Goal: Information Seeking & Learning: Check status

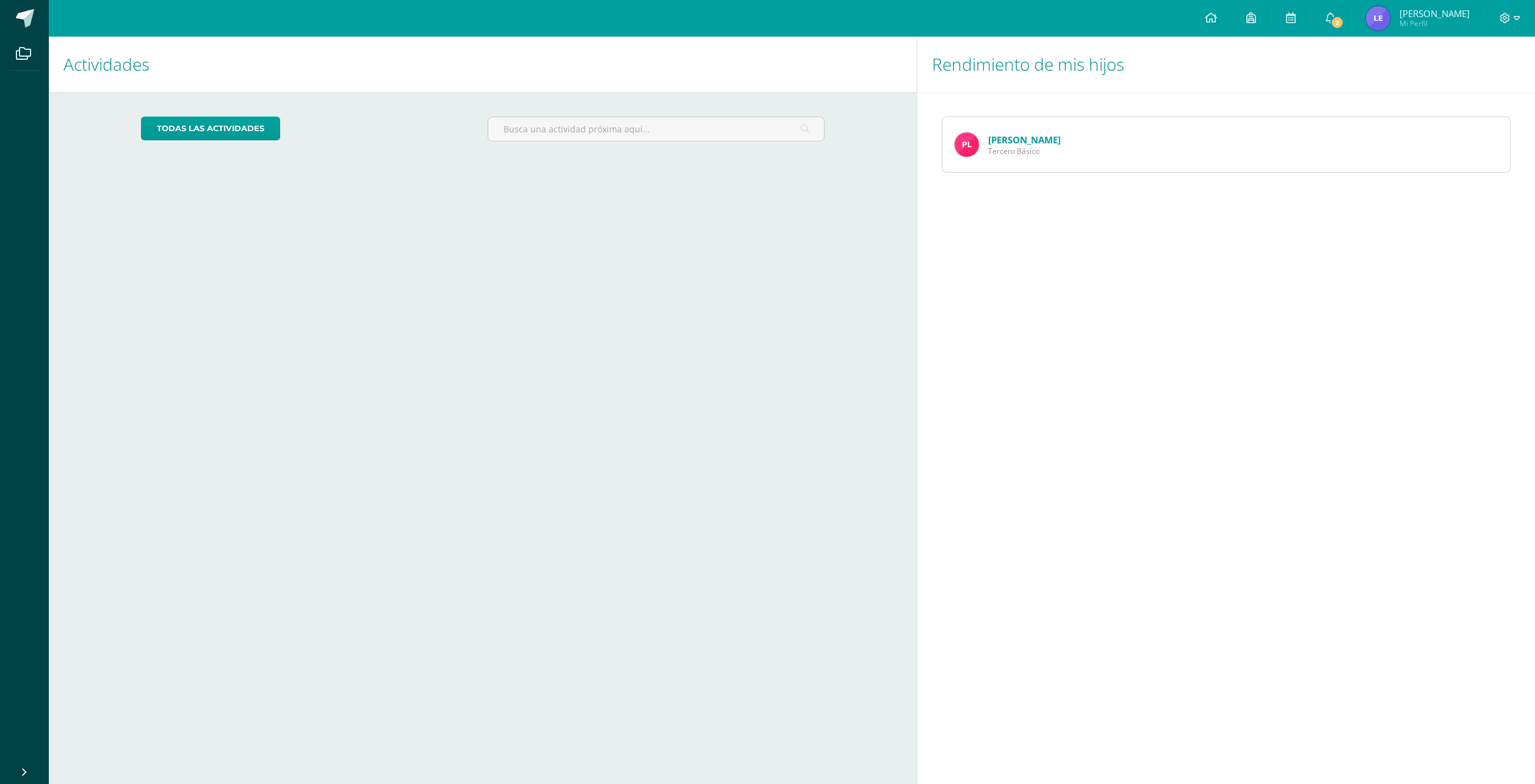
click at [1093, 425] on div "Rendimiento de mis hijos Pablo Lemus Tercero Básico" at bounding box center [1228, 410] width 623 height 747
click at [1349, 25] on link "2" at bounding box center [1330, 18] width 39 height 37
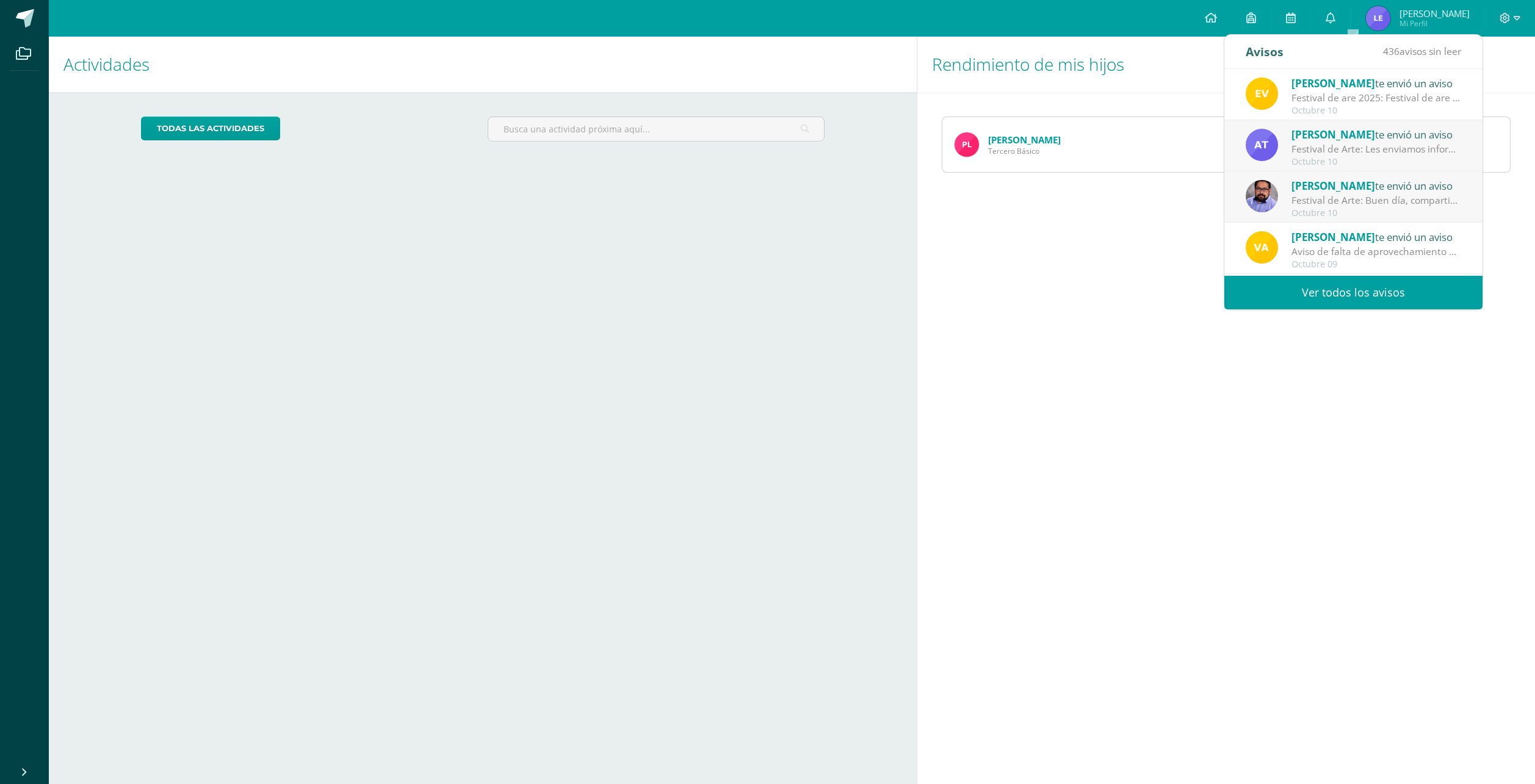
click at [1195, 358] on div "Rendimiento de mis hijos Pablo Lemus Tercero Básico" at bounding box center [1228, 410] width 623 height 747
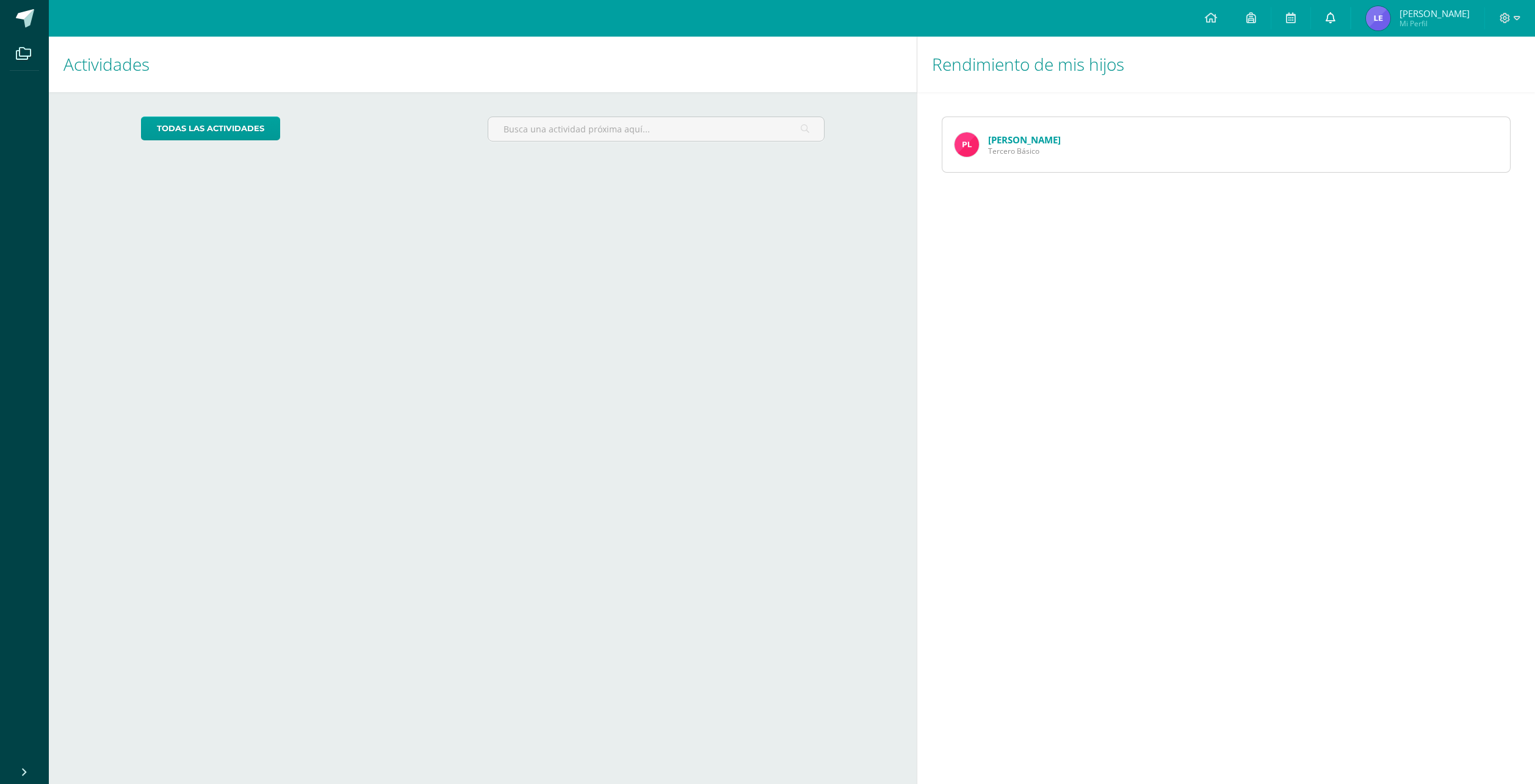
click at [1347, 19] on link "0" at bounding box center [1330, 18] width 39 height 37
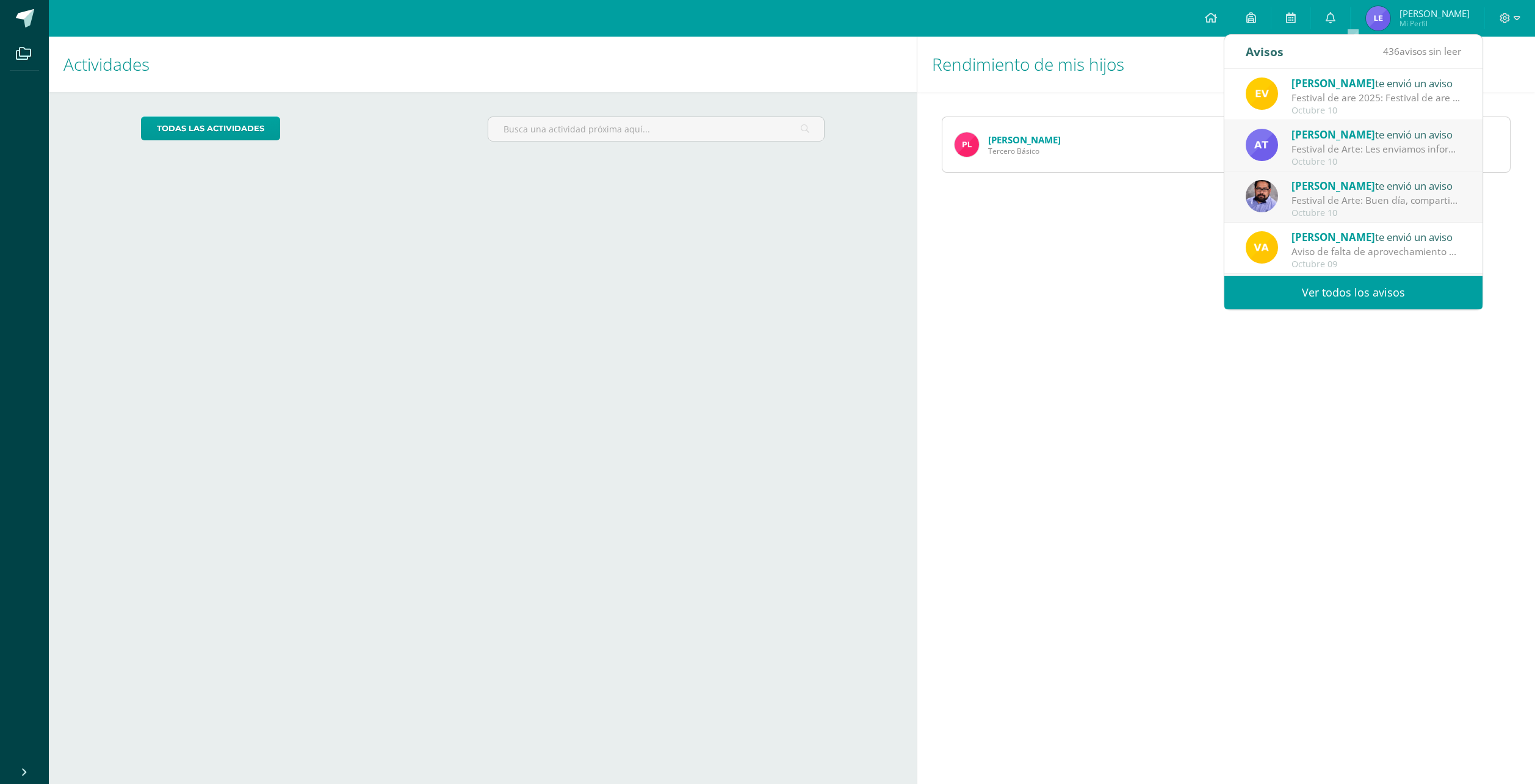
click at [1369, 301] on link "Ver todos los avisos" at bounding box center [1353, 293] width 258 height 34
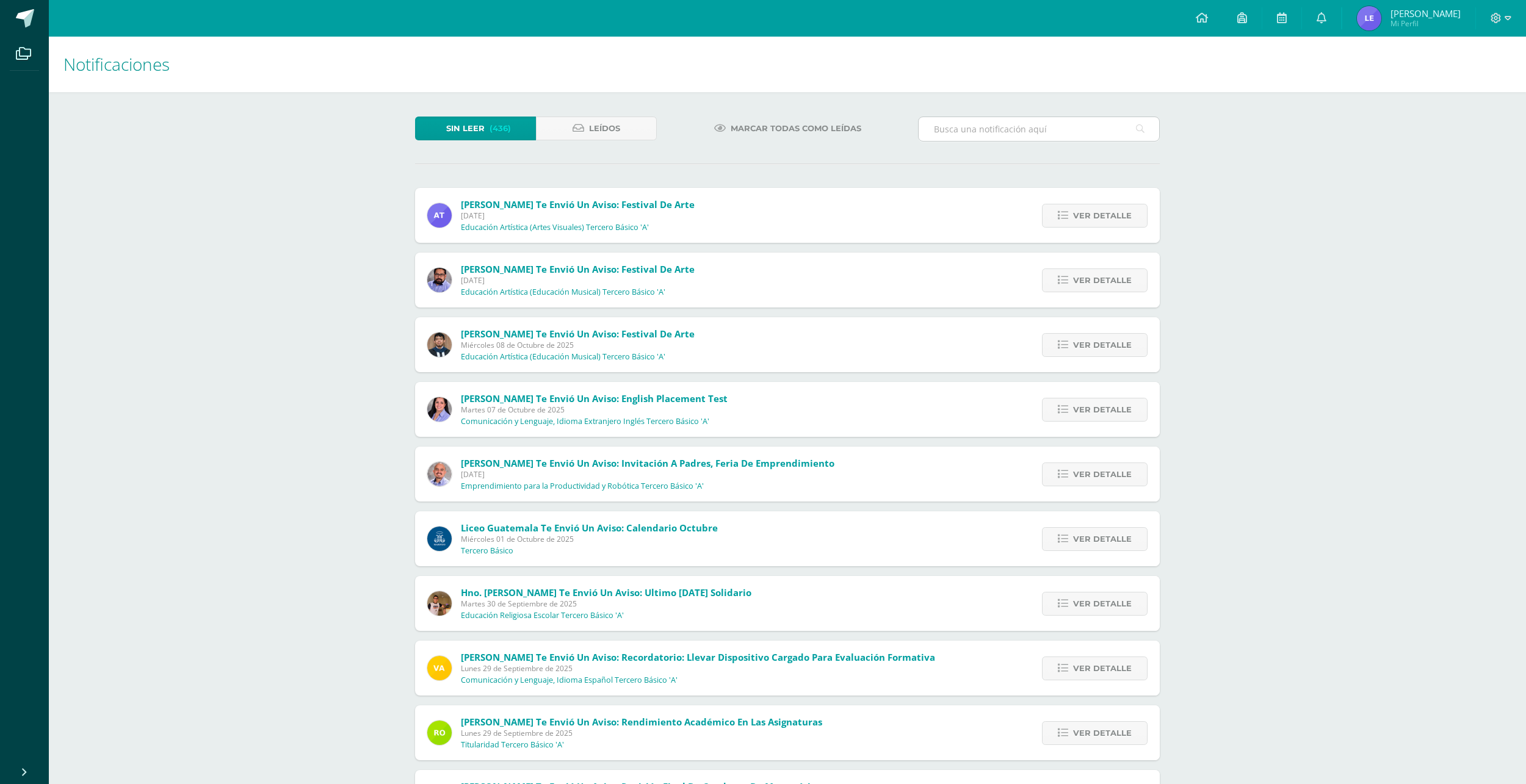
click at [1005, 134] on input "text" at bounding box center [1038, 128] width 241 height 24
type input "reglamento de convivencia"
click at [730, 170] on div "Sin leer (436) Leídos Marcar todas como leídas reglamento de convivencia Amparo…" at bounding box center [788, 491] width 794 height 798
click at [1138, 131] on icon at bounding box center [1140, 128] width 9 height 25
click at [1124, 123] on input "reglamento de convivencia" at bounding box center [1038, 128] width 241 height 24
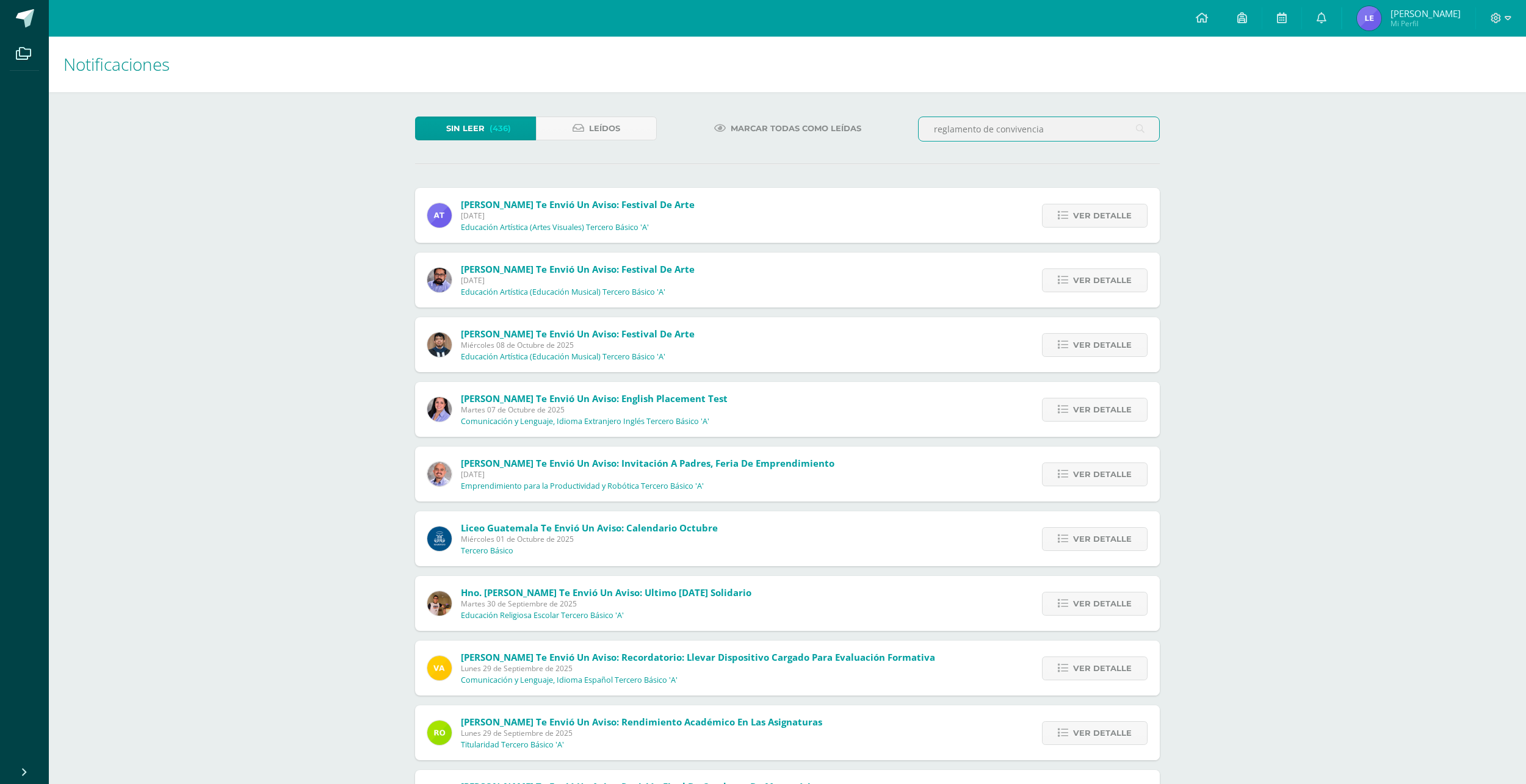
click at [762, 130] on span "Marcar todas como leídas" at bounding box center [796, 128] width 130 height 23
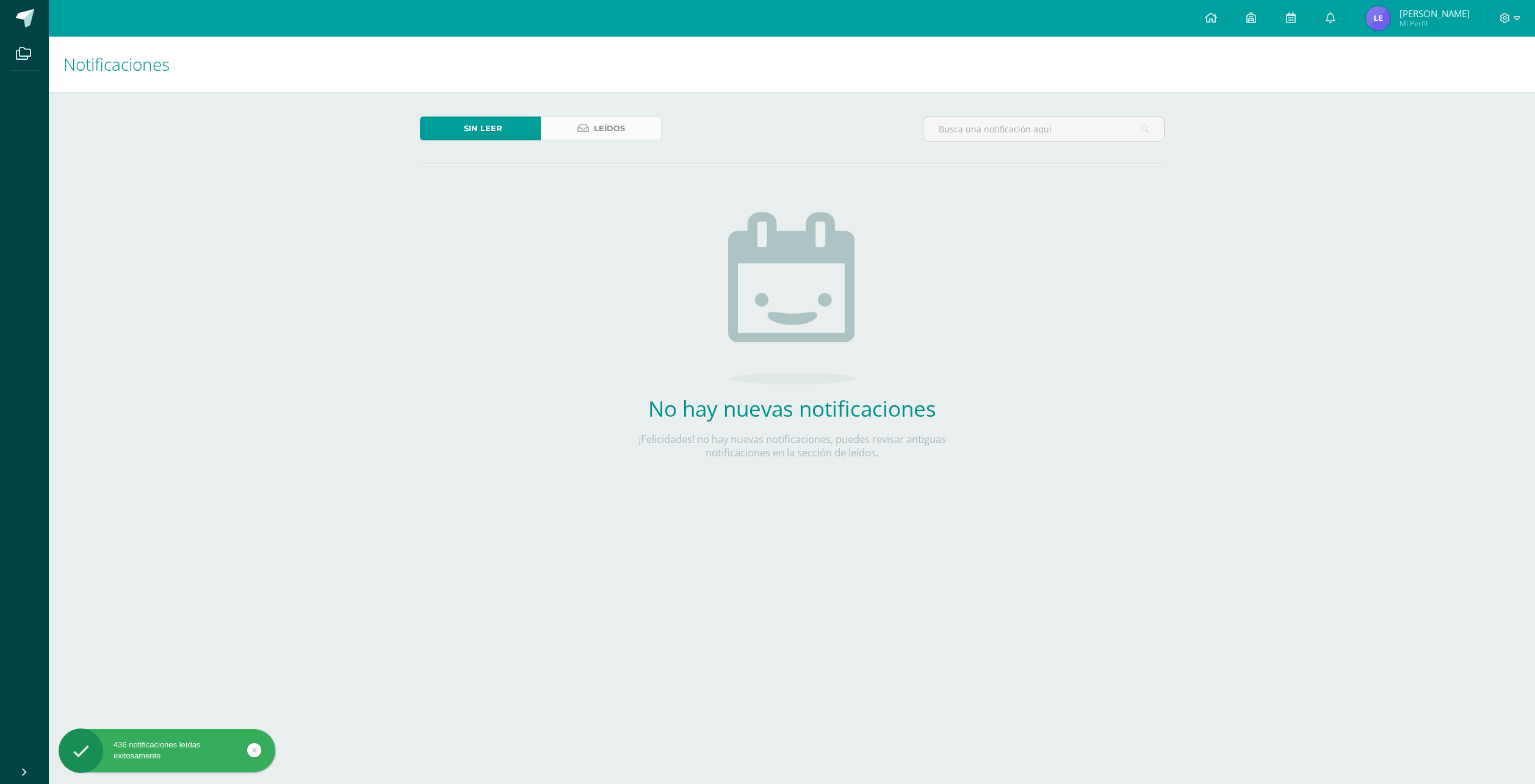
click at [595, 129] on span "Leídos" at bounding box center [609, 128] width 31 height 23
click at [587, 130] on icon at bounding box center [583, 128] width 11 height 10
click at [638, 128] on link "Leídos" at bounding box center [601, 128] width 121 height 24
click at [600, 128] on span "Leídos" at bounding box center [609, 128] width 31 height 23
click at [594, 130] on span "Leídos" at bounding box center [609, 128] width 31 height 23
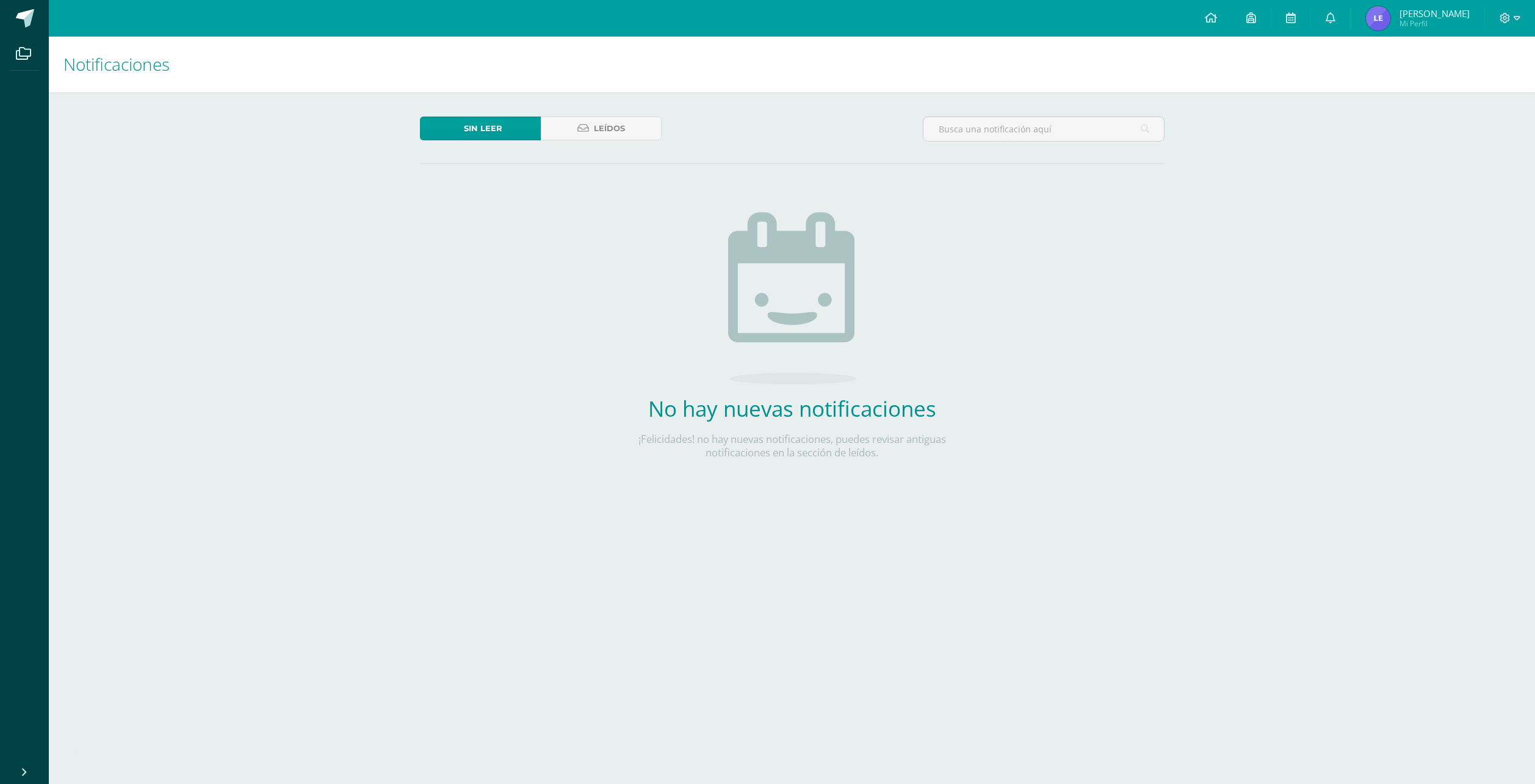
click at [501, 127] on span "Sin leer" at bounding box center [483, 128] width 39 height 23
click at [632, 117] on link "Leídos" at bounding box center [601, 128] width 121 height 24
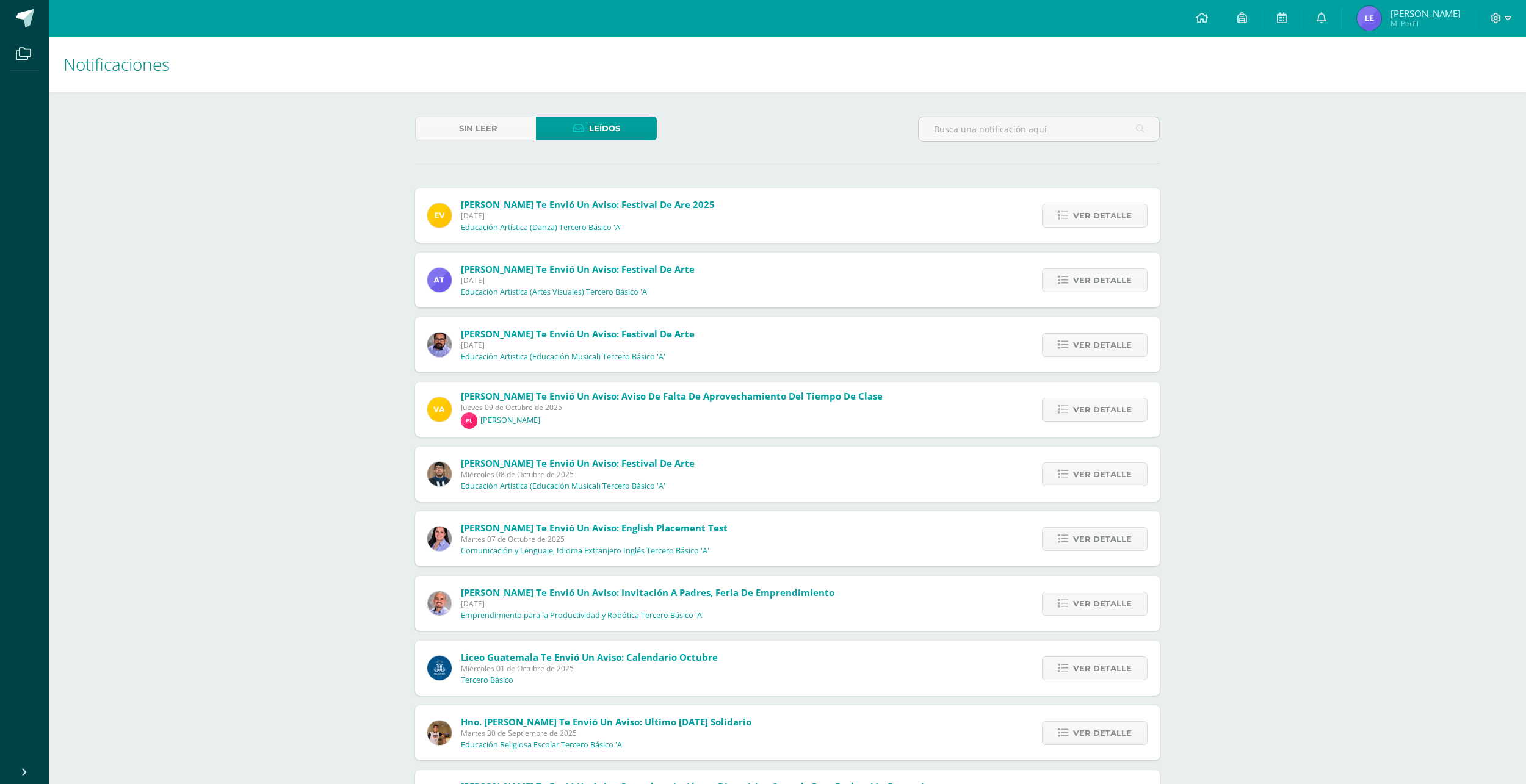
click at [1224, 508] on div "Notificaciones Sin leer Leídos [PERSON_NAME] te envió un aviso: Festival de are…" at bounding box center [788, 464] width 1478 height 854
click at [1054, 144] on div at bounding box center [1039, 133] width 251 height 35
drag, startPoint x: 1054, startPoint y: 133, endPoint x: 1057, endPoint y: 119, distance: 14.3
click at [1055, 127] on input "text" at bounding box center [1038, 128] width 241 height 24
click at [1180, 164] on div "Sin leer Leídos reglamento Elisa Villagrán te envió un aviso: Festival de are 2…" at bounding box center [788, 491] width 794 height 798
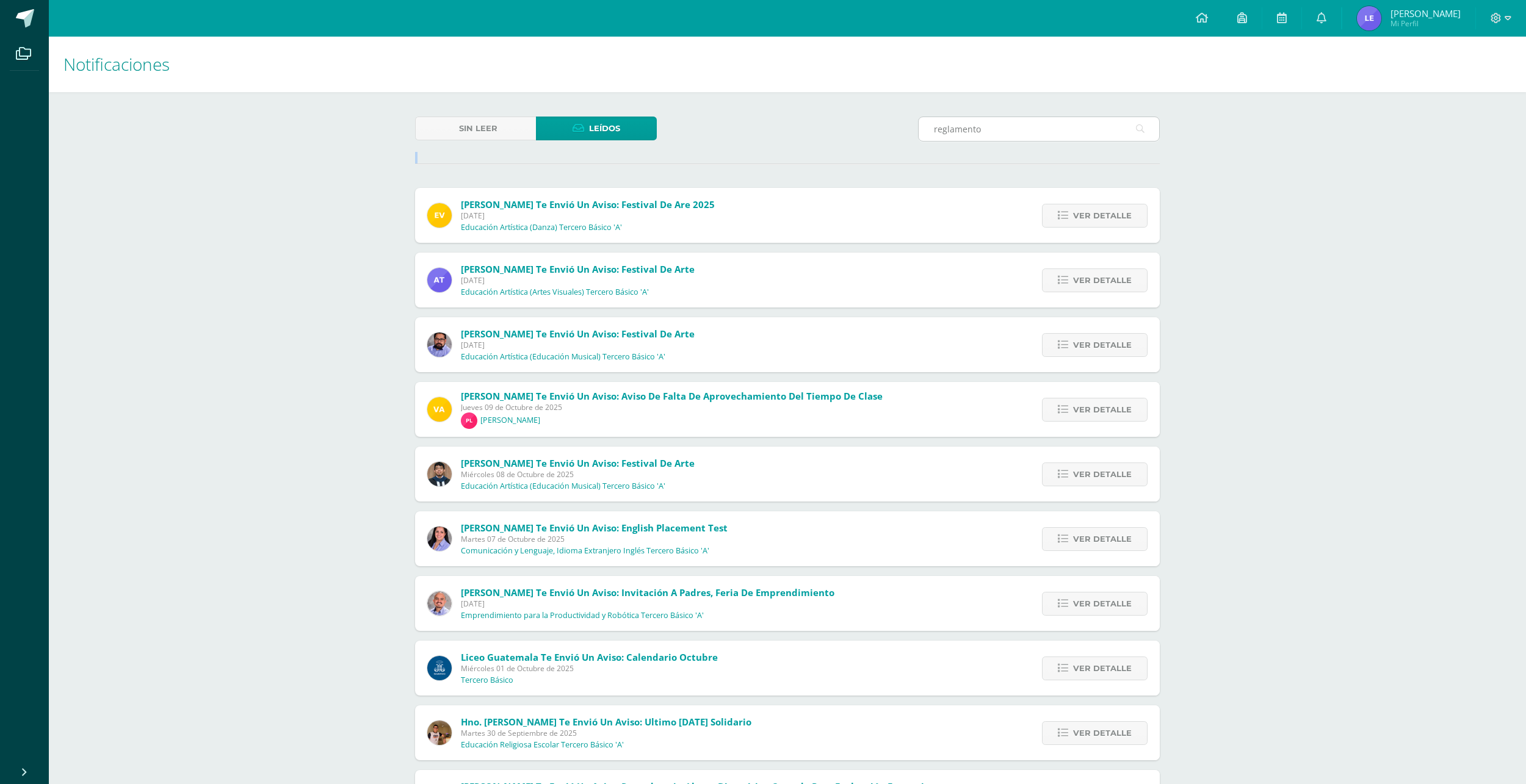
click at [1143, 127] on icon at bounding box center [1140, 128] width 9 height 25
click at [1035, 128] on input "reglamento" at bounding box center [1038, 128] width 241 height 24
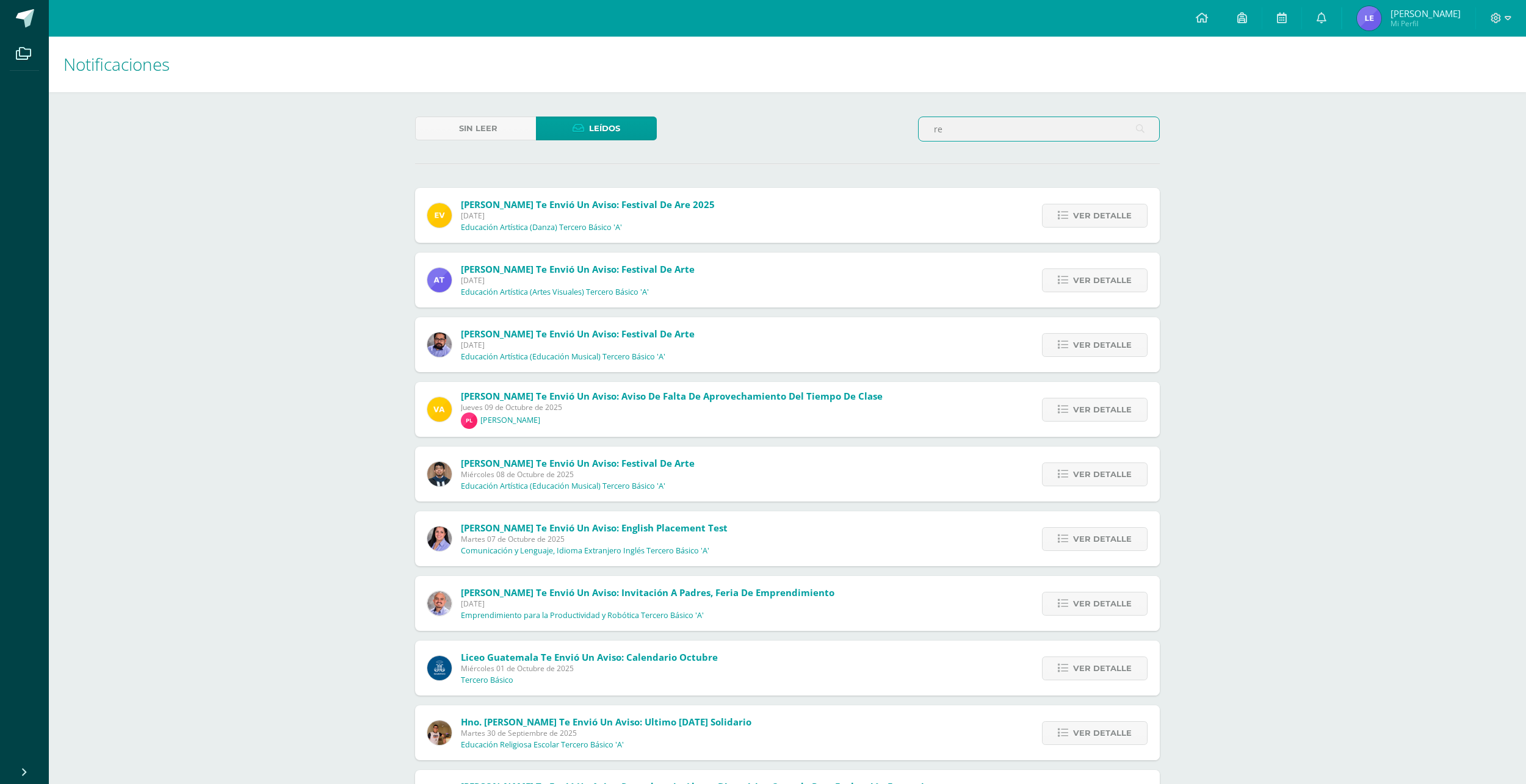
type input "r"
type input "v"
type input "e"
type input "v"
type input "Valeria"
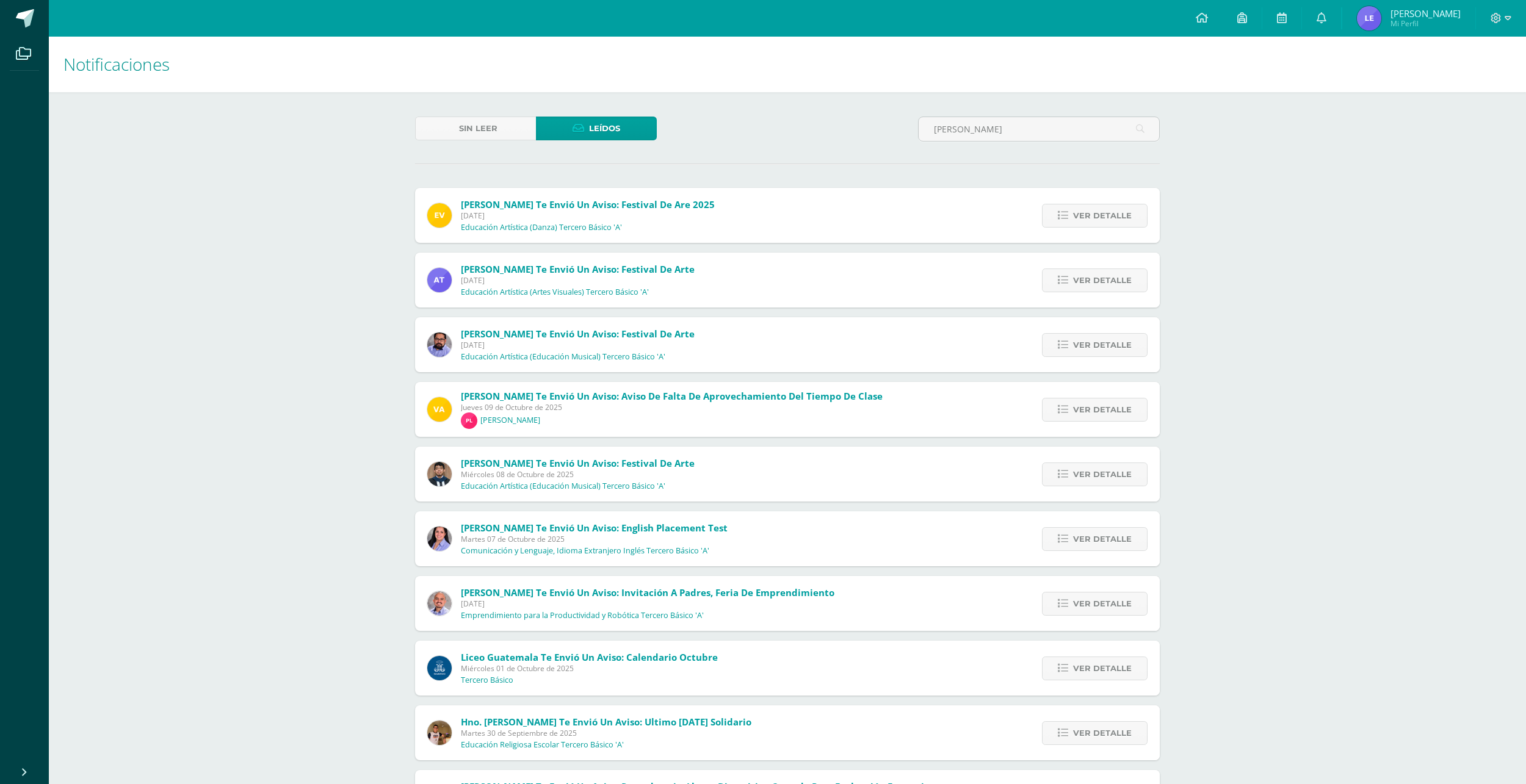
click at [204, 127] on div "Notificaciones Sin leer Leídos Valeria Elisa Villagrán te envió un aviso: Festi…" at bounding box center [788, 777] width 1478 height 1481
click at [1203, 396] on div "Notificaciones Sin leer Leídos Valeria Elisa Villagrán te envió un aviso: Festi…" at bounding box center [788, 777] width 1478 height 1481
click at [1311, 378] on div "Notificaciones Sin leer Leídos Valeria Elisa Villagrán te envió un aviso: Festi…" at bounding box center [788, 777] width 1478 height 1481
click at [1357, 419] on div "Notificaciones Sin leer Leídos [PERSON_NAME] te envió un aviso: Festival de are…" at bounding box center [788, 464] width 1478 height 854
